Goal: Find specific page/section: Find specific page/section

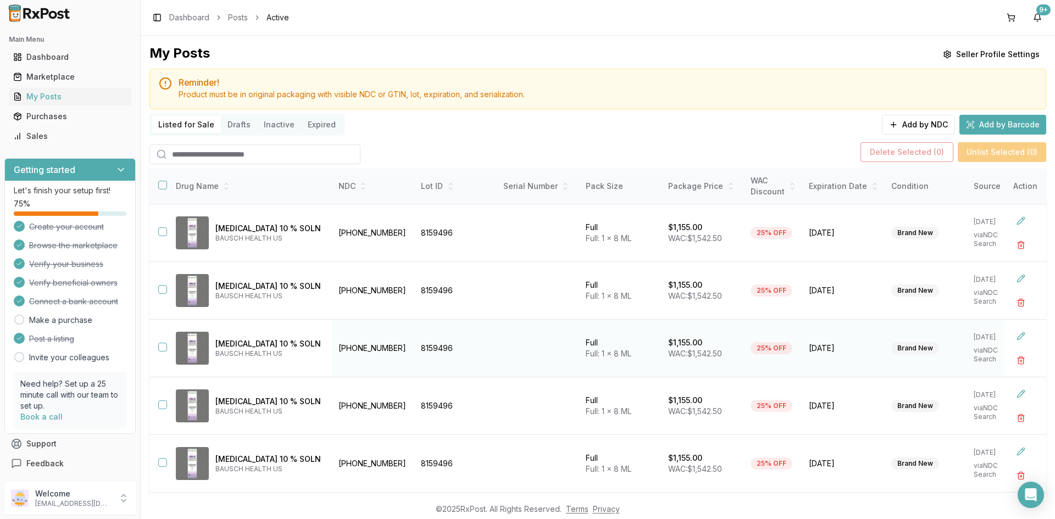
scroll to position [73, 0]
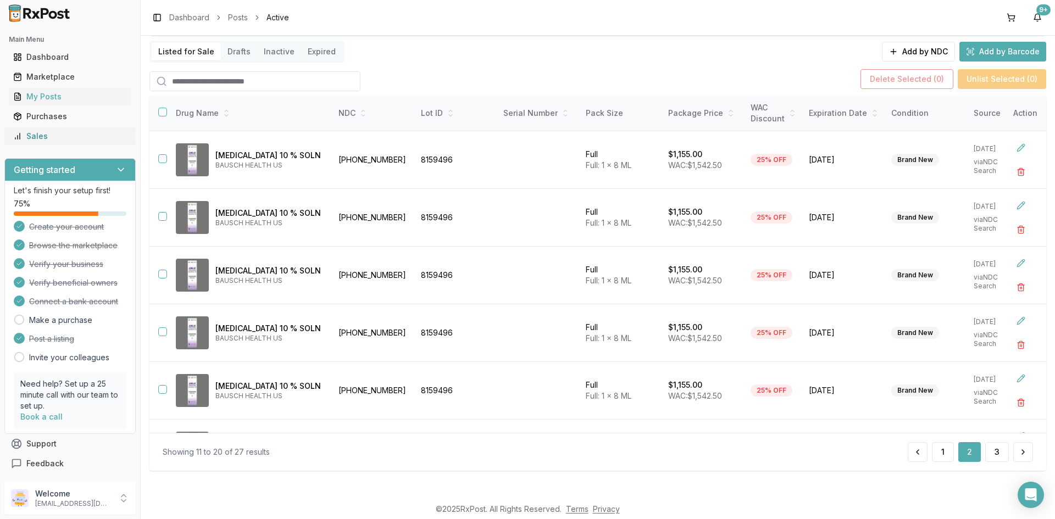
click at [40, 132] on div "Sales" at bounding box center [70, 136] width 114 height 11
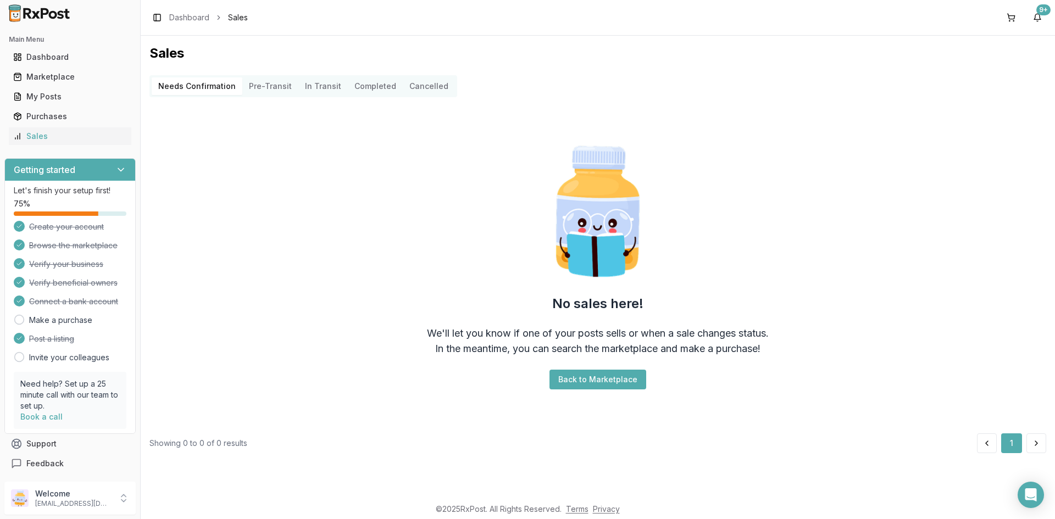
click at [250, 88] on button "Pre-Transit" at bounding box center [270, 86] width 56 height 18
click at [60, 99] on div "My Posts" at bounding box center [70, 96] width 114 height 11
